Goal: Task Accomplishment & Management: Use online tool/utility

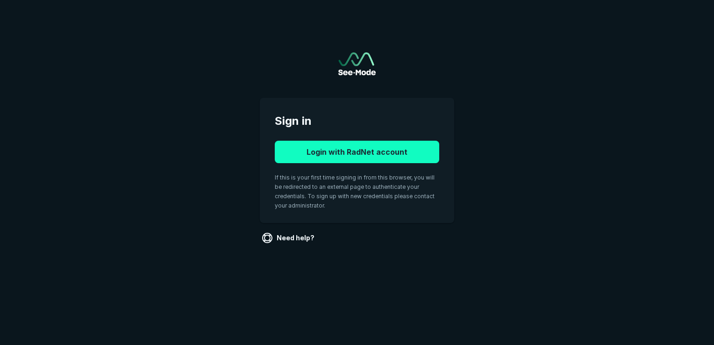
click at [385, 149] on button "Login with RadNet account" at bounding box center [357, 152] width 164 height 22
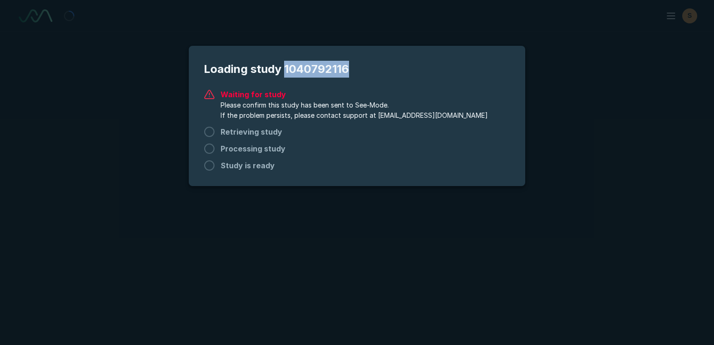
drag, startPoint x: 286, startPoint y: 64, endPoint x: 356, endPoint y: 68, distance: 69.7
click at [354, 68] on span "Loading study 1040792116" at bounding box center [357, 69] width 306 height 17
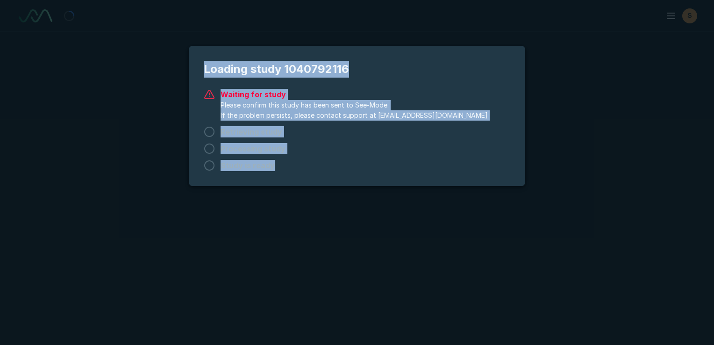
drag, startPoint x: 304, startPoint y: 170, endPoint x: 204, endPoint y: 64, distance: 145.4
click at [204, 64] on div "Loading study 1040792116 Waiting for study Please confirm this study has been s…" at bounding box center [357, 116] width 336 height 140
copy div "Loading study 1040792116 Waiting for study Please confirm this study has been s…"
drag, startPoint x: 312, startPoint y: 168, endPoint x: 313, endPoint y: 187, distance: 19.2
click at [312, 168] on div "Study is ready" at bounding box center [357, 165] width 306 height 11
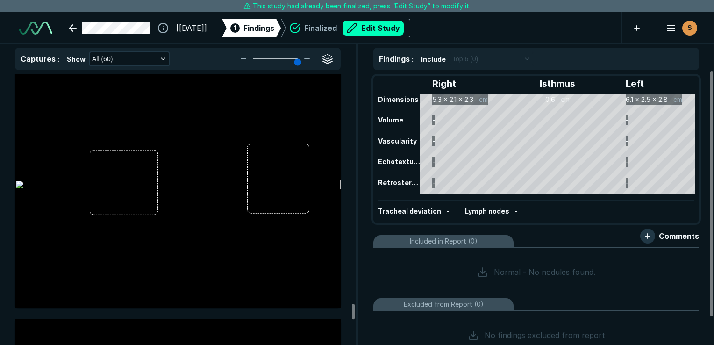
scroll to position [13596, 0]
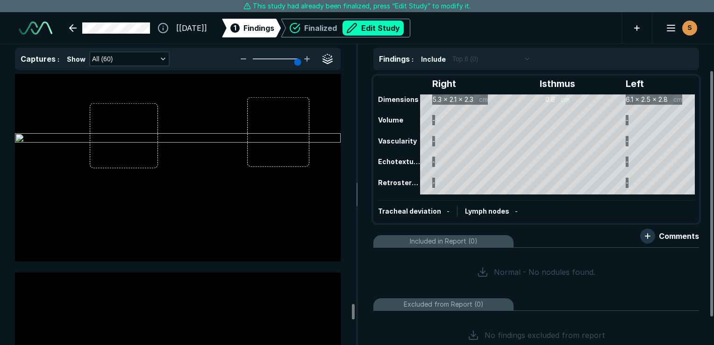
click at [222, 144] on img at bounding box center [178, 138] width 326 height 11
click at [388, 31] on button "Edit Study" at bounding box center [372, 28] width 61 height 15
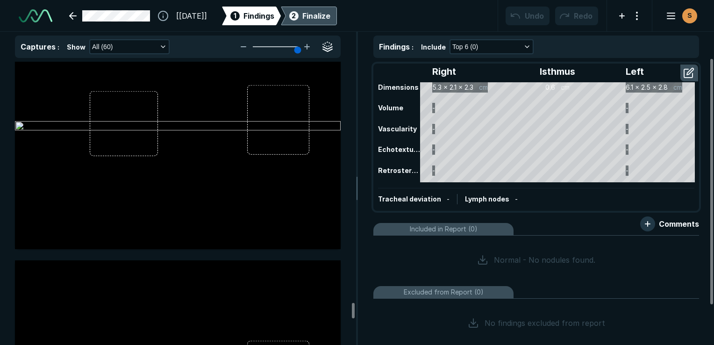
scroll to position [2590, 4413]
click at [119, 211] on div at bounding box center [178, 127] width 326 height 244
drag, startPoint x: 119, startPoint y: 210, endPoint x: 127, endPoint y: 231, distance: 22.2
click at [127, 231] on div at bounding box center [178, 127] width 326 height 244
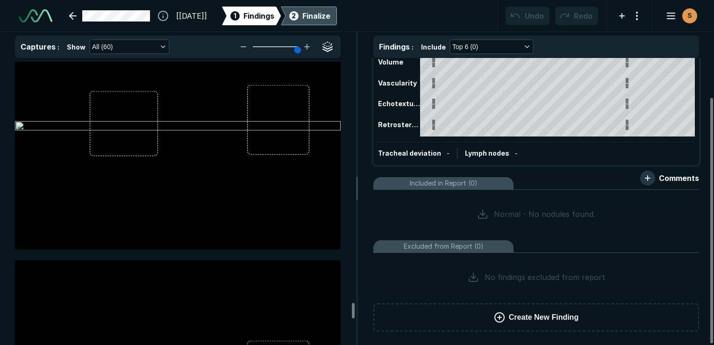
click at [580, 313] on button "Create New Finding" at bounding box center [536, 317] width 326 height 28
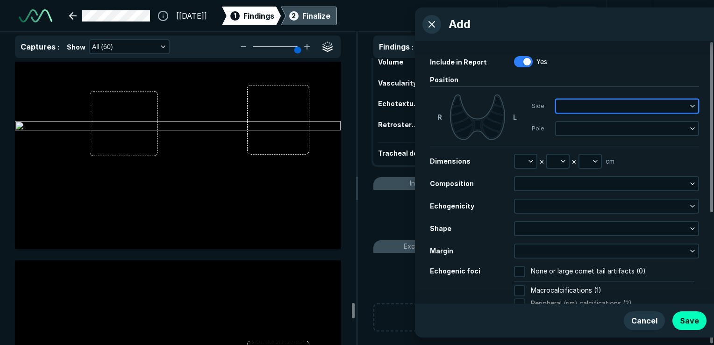
click at [565, 107] on button "button" at bounding box center [627, 106] width 142 height 13
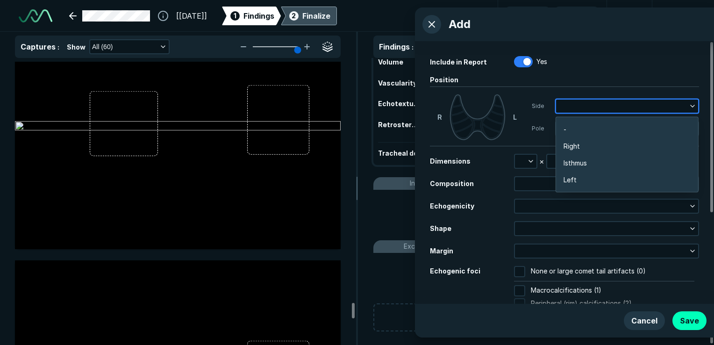
scroll to position [1483, 1840]
click at [577, 178] on li "Left" at bounding box center [627, 179] width 142 height 17
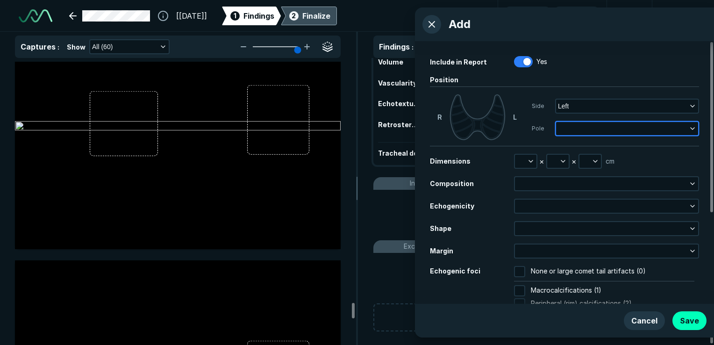
click at [581, 132] on button "button" at bounding box center [627, 128] width 142 height 13
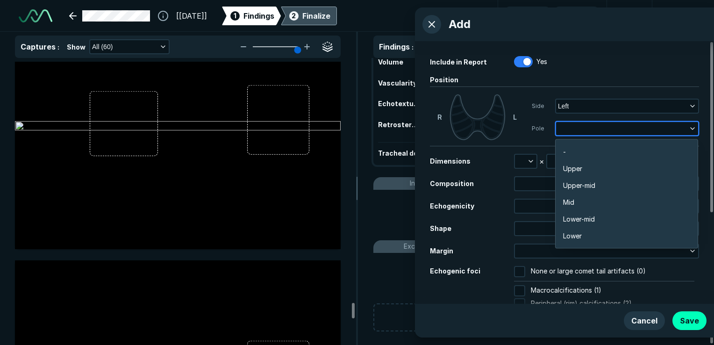
scroll to position [1634, 1841]
click at [578, 235] on span "Lower" at bounding box center [572, 236] width 19 height 10
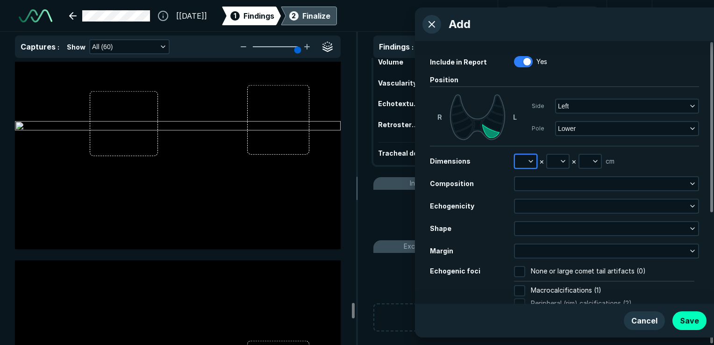
click at [532, 160] on polyline "button" at bounding box center [531, 161] width 4 height 2
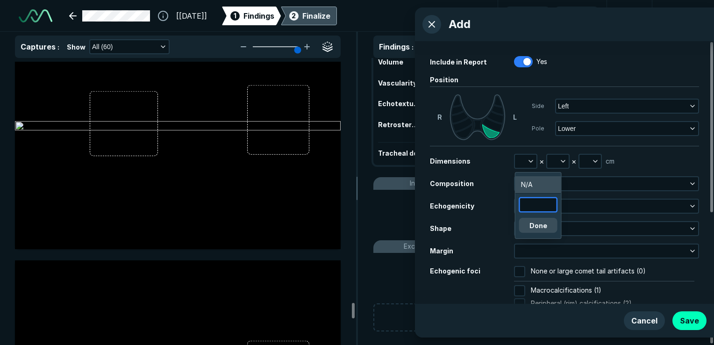
click at [534, 206] on input "text" at bounding box center [538, 204] width 36 height 13
type input "2.69"
click at [535, 229] on button "Done" at bounding box center [538, 225] width 38 height 15
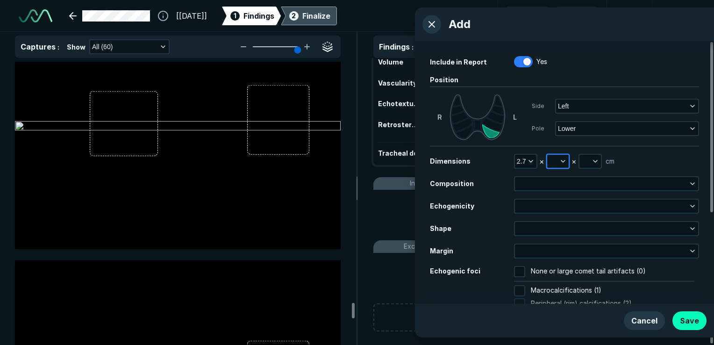
click at [564, 159] on icon "button" at bounding box center [562, 160] width 7 height 7
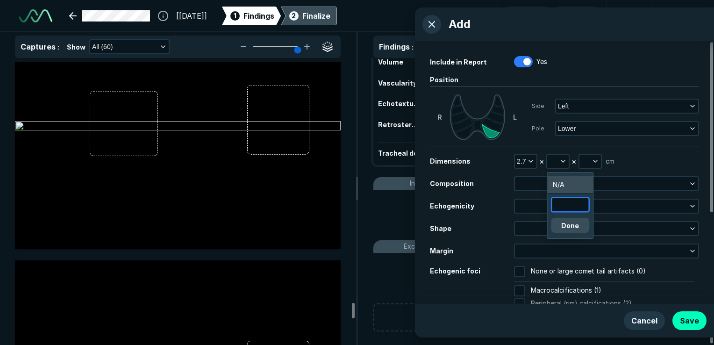
click at [566, 204] on input "text" at bounding box center [570, 204] width 36 height 13
type input "2.8"
click at [571, 225] on button "Done" at bounding box center [570, 225] width 38 height 15
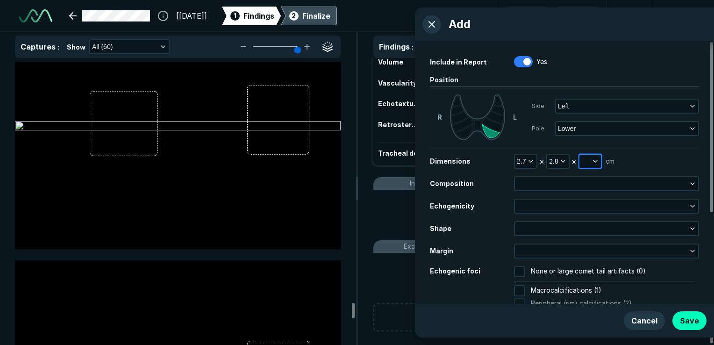
click at [596, 162] on icon "button" at bounding box center [594, 160] width 7 height 7
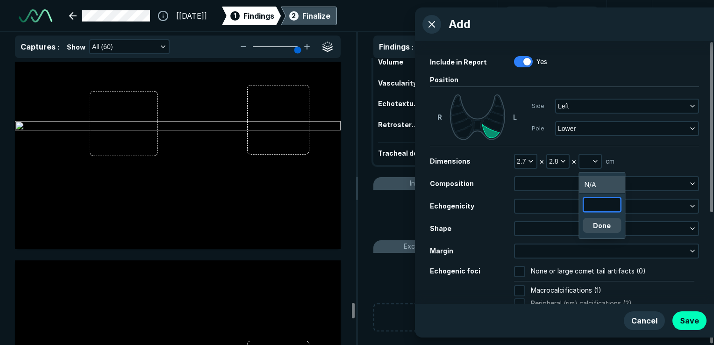
click at [593, 202] on input "text" at bounding box center [602, 204] width 36 height 13
type input "2.5"
click at [600, 224] on button "Done" at bounding box center [602, 225] width 38 height 15
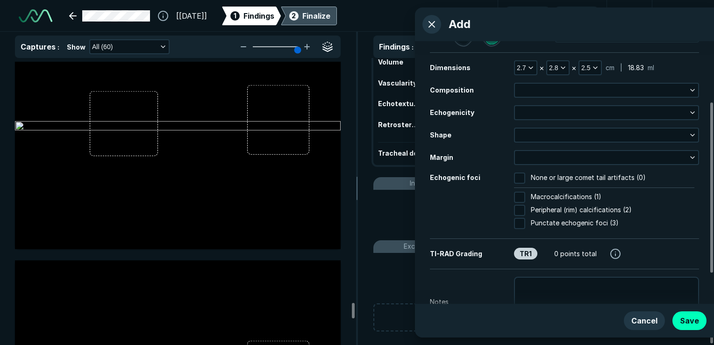
scroll to position [13549, 0]
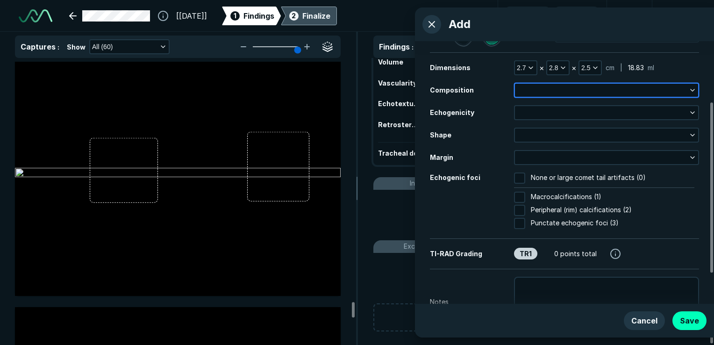
click at [693, 93] on icon "button" at bounding box center [692, 89] width 7 height 7
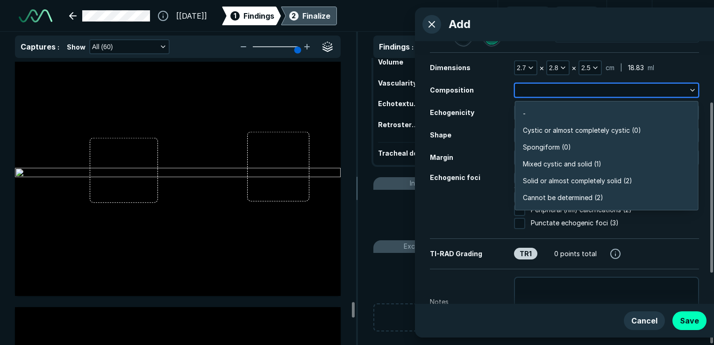
scroll to position [1634, 2023]
click at [591, 166] on span "Mixed cystic and solid (1)" at bounding box center [562, 164] width 78 height 10
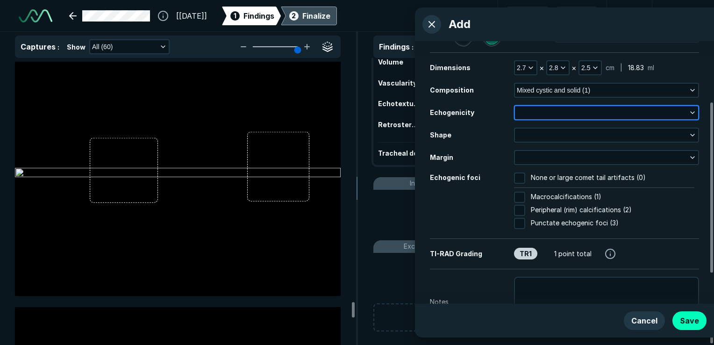
click at [581, 114] on button "button" at bounding box center [606, 112] width 183 height 13
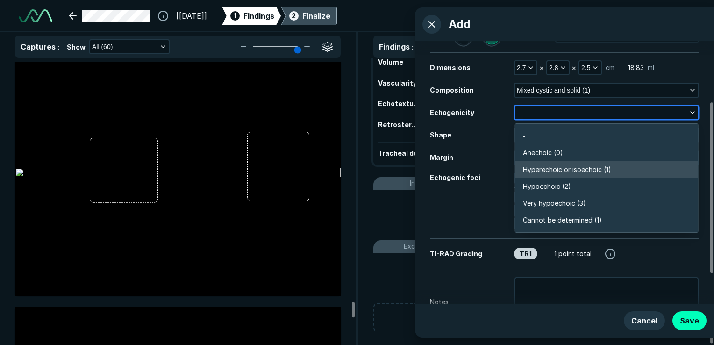
click at [595, 171] on span "Hyperechoic or isoechoic (1)" at bounding box center [567, 169] width 88 height 10
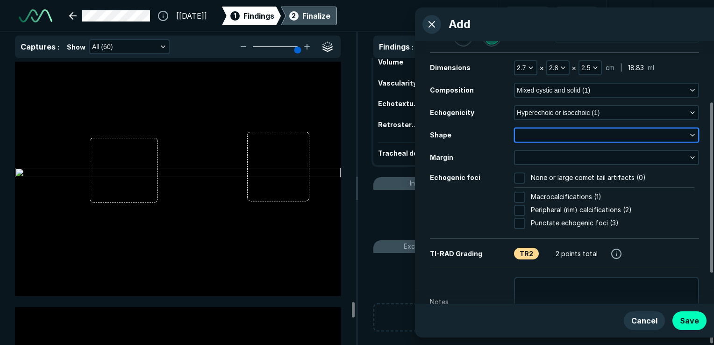
click at [548, 132] on button "button" at bounding box center [606, 134] width 183 height 13
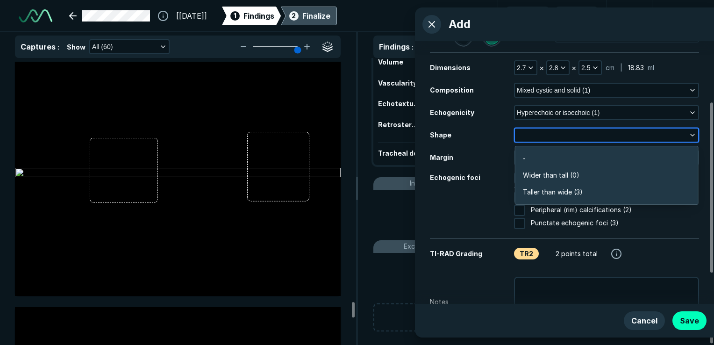
scroll to position [1407, 2023]
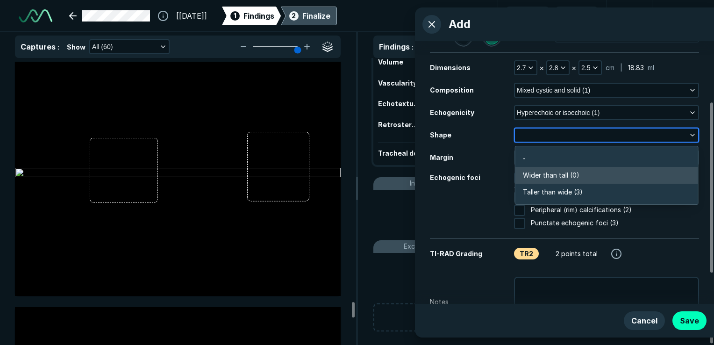
click at [570, 175] on span "Wider than tall (0)" at bounding box center [551, 175] width 57 height 10
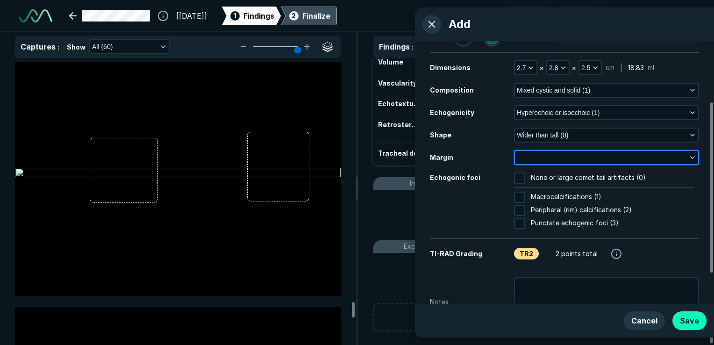
click at [556, 160] on button "button" at bounding box center [606, 157] width 183 height 13
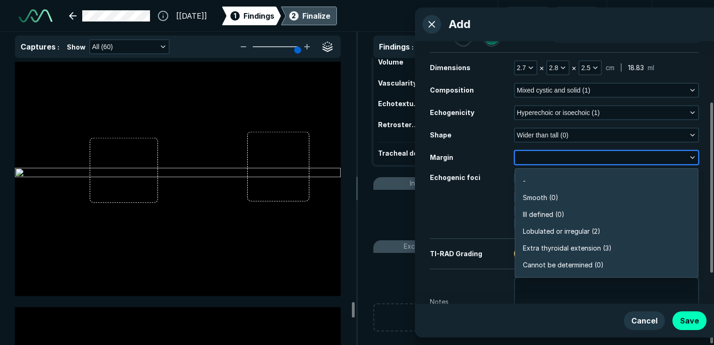
scroll to position [1634, 2023]
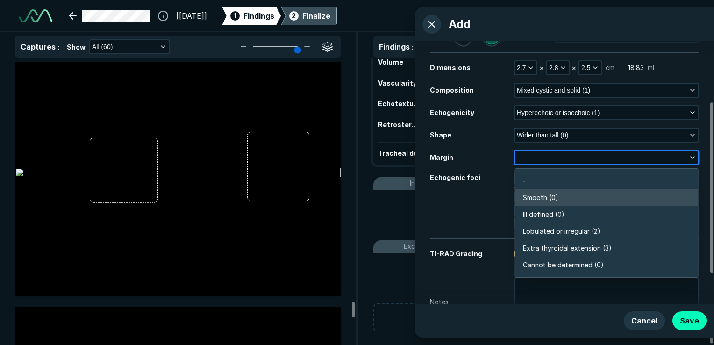
click at [545, 193] on span "Smooth (0)" at bounding box center [541, 197] width 36 height 10
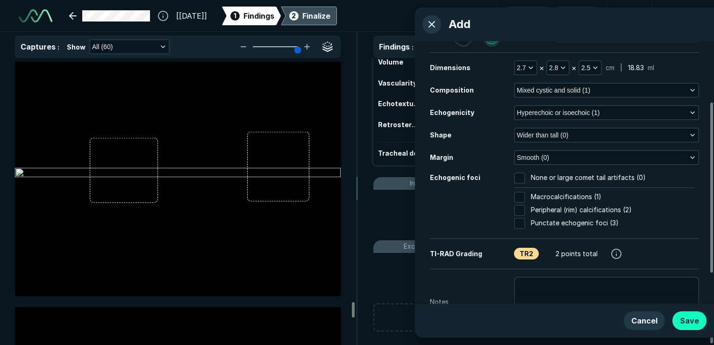
click at [692, 321] on button "Save" at bounding box center [689, 320] width 34 height 19
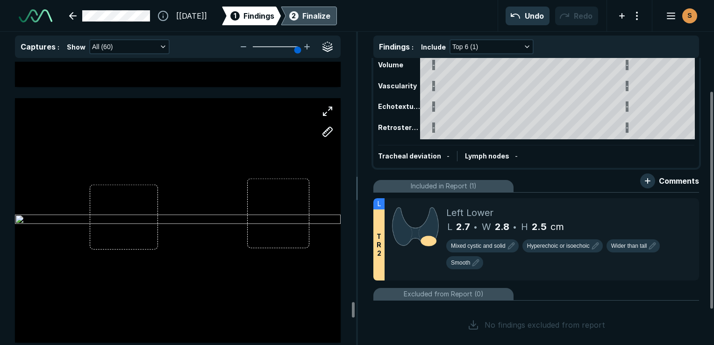
scroll to position [13549, 0]
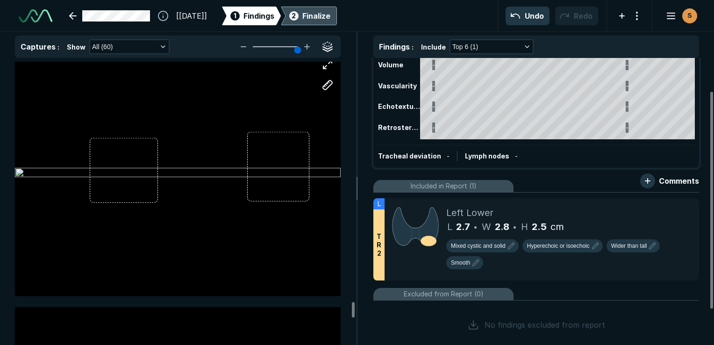
click at [293, 275] on div at bounding box center [178, 173] width 326 height 244
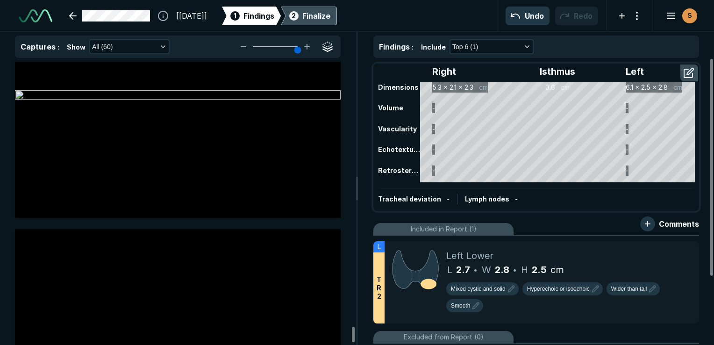
scroll to position [15047, 0]
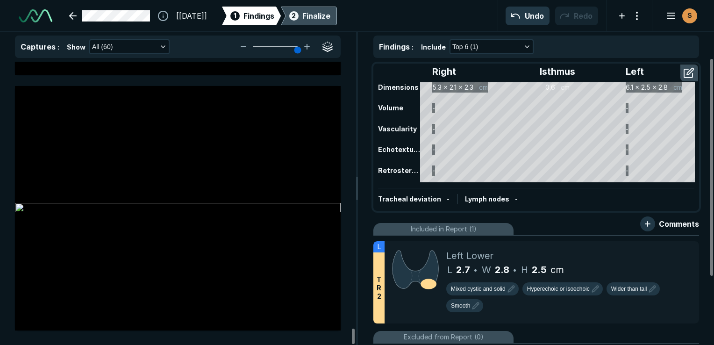
click at [324, 17] on div "Finalize" at bounding box center [316, 15] width 28 height 11
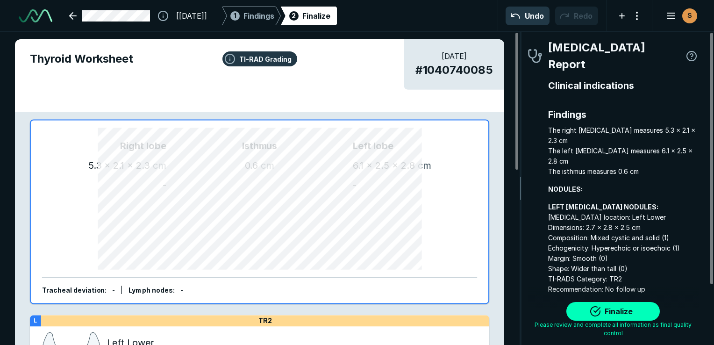
scroll to position [2556, 1957]
click at [638, 311] on button "Finalize" at bounding box center [612, 311] width 93 height 19
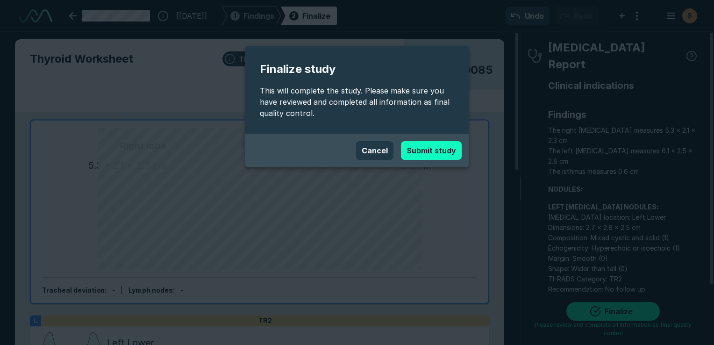
click at [439, 151] on button "Submit study" at bounding box center [431, 150] width 61 height 19
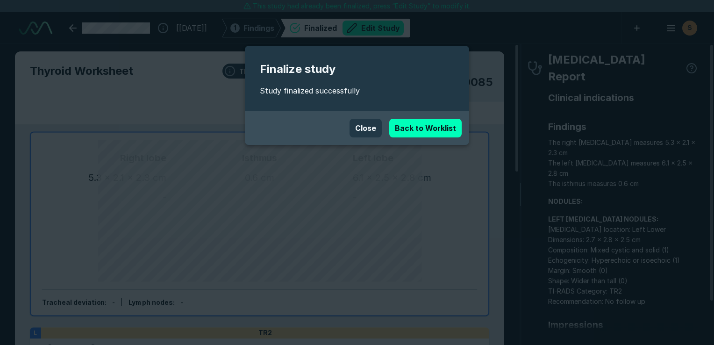
scroll to position [2536, 4413]
click at [428, 130] on link "Back to Worklist" at bounding box center [425, 128] width 72 height 19
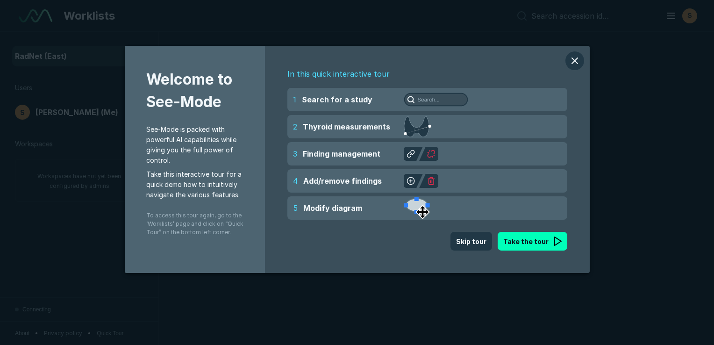
scroll to position [2440, 3549]
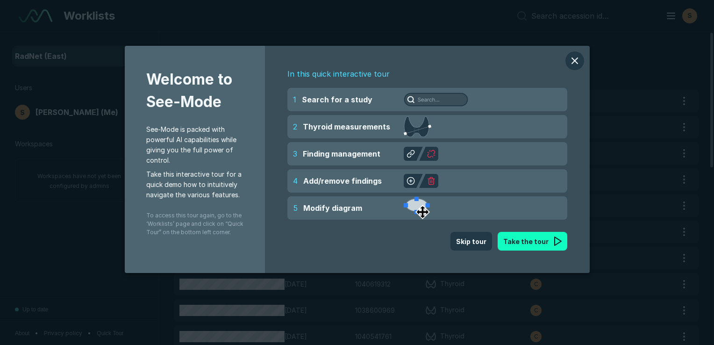
click at [520, 242] on button "Take the tour" at bounding box center [533, 241] width 70 height 19
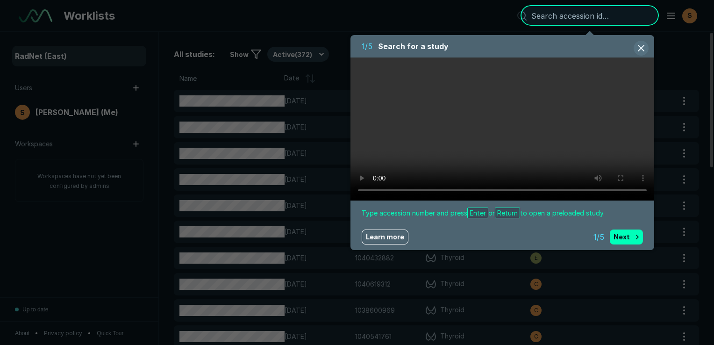
click at [644, 46] on button "button" at bounding box center [641, 48] width 15 height 15
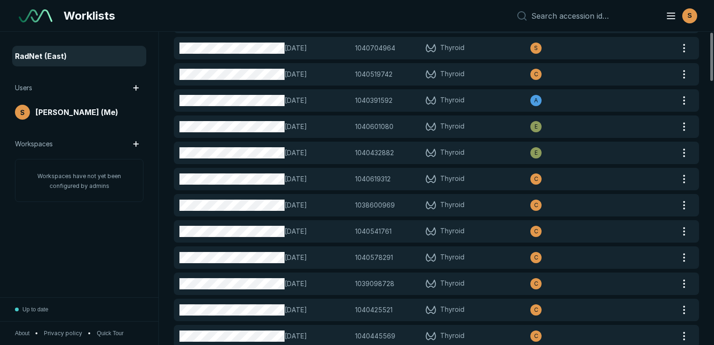
scroll to position [0, 0]
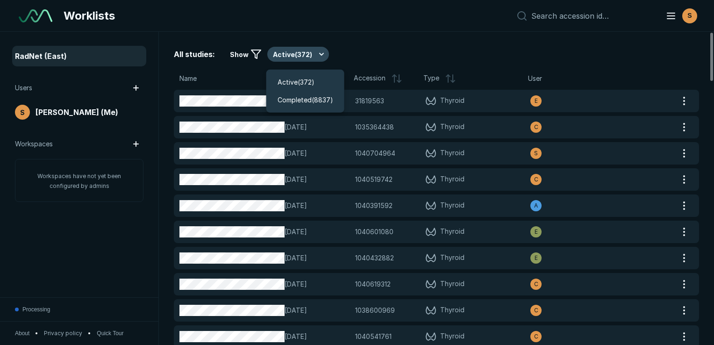
click at [281, 55] on button "Active ( 372 )" at bounding box center [298, 54] width 62 height 15
